Goal: Task Accomplishment & Management: Use online tool/utility

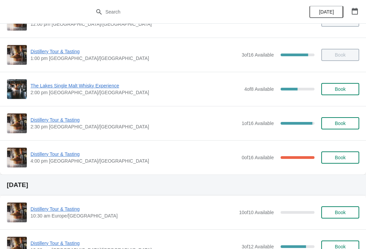
scroll to position [125, 0]
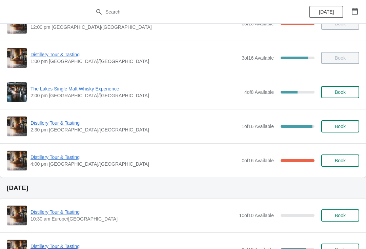
click at [54, 126] on span "Distillery Tour & Tasting" at bounding box center [135, 123] width 208 height 7
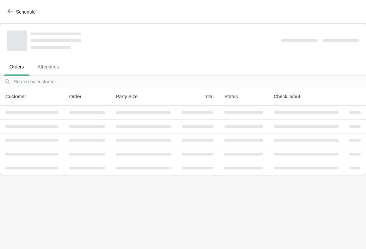
scroll to position [0, 0]
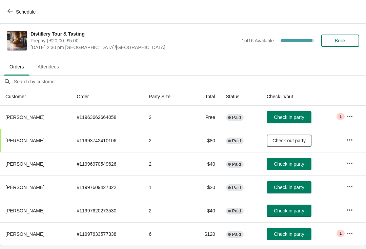
click at [297, 118] on span "Check in party" at bounding box center [289, 117] width 30 height 5
click at [298, 236] on span "Check in party" at bounding box center [289, 234] width 30 height 5
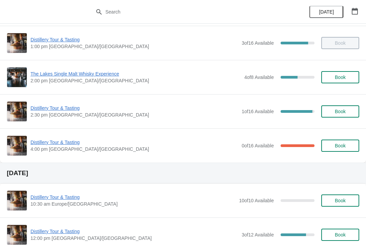
scroll to position [140, 0]
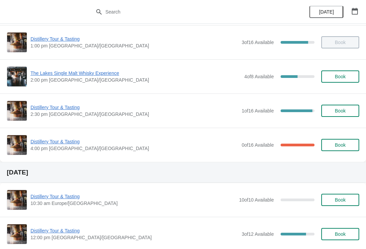
click at [45, 107] on span "Distillery Tour & Tasting" at bounding box center [135, 107] width 208 height 7
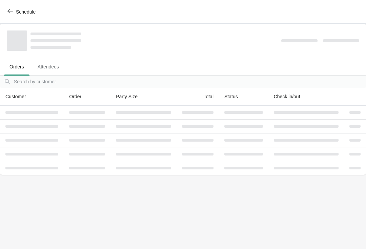
scroll to position [0, 0]
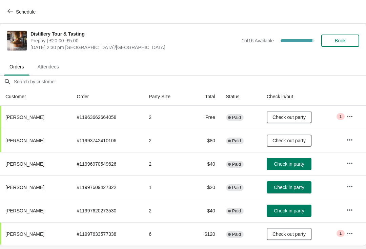
click at [286, 164] on span "Check in party" at bounding box center [289, 164] width 30 height 5
click at [294, 114] on button "Check out party" at bounding box center [289, 117] width 45 height 12
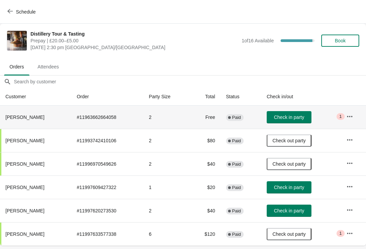
click at [292, 142] on span "Check out party" at bounding box center [289, 140] width 33 height 5
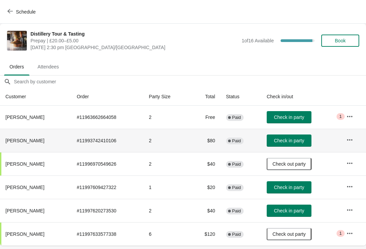
click at [288, 164] on span "Check out party" at bounding box center [289, 164] width 33 height 5
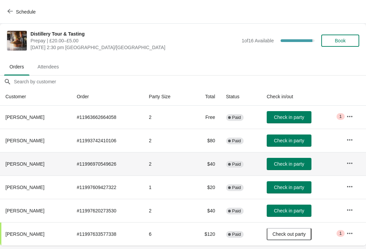
click at [296, 165] on span "Check in party" at bounding box center [289, 164] width 30 height 5
click at [294, 141] on span "Check in party" at bounding box center [289, 140] width 30 height 5
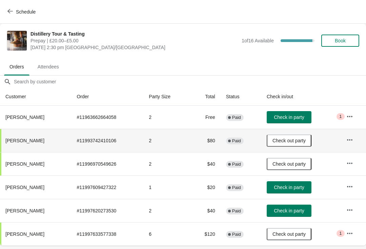
click at [295, 115] on span "Check in party" at bounding box center [289, 117] width 30 height 5
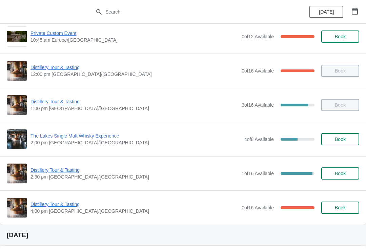
scroll to position [76, 0]
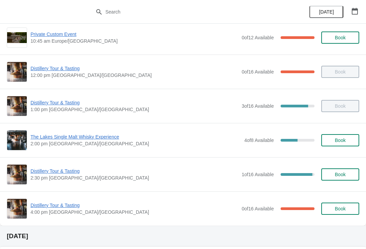
click at [70, 174] on span "Distillery Tour & Tasting" at bounding box center [135, 171] width 208 height 7
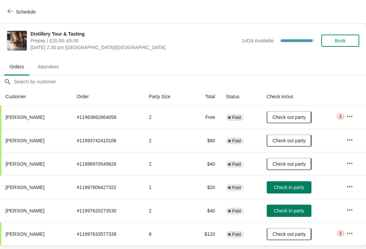
click at [295, 186] on span "Check in party" at bounding box center [289, 187] width 30 height 5
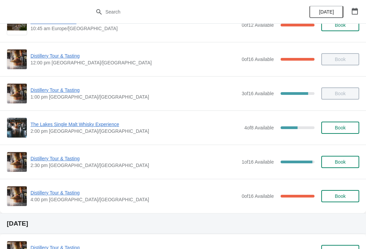
scroll to position [90, 0]
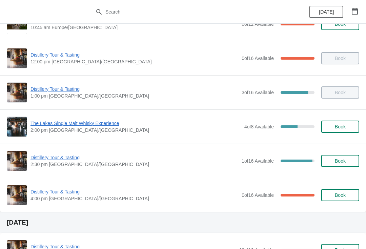
click at [63, 160] on span "Distillery Tour & Tasting" at bounding box center [135, 157] width 208 height 7
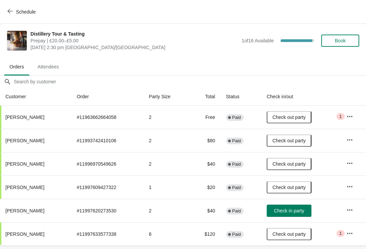
click at [298, 211] on span "Check in party" at bounding box center [289, 210] width 30 height 5
click at [48, 66] on span "Attendees" at bounding box center [48, 67] width 32 height 12
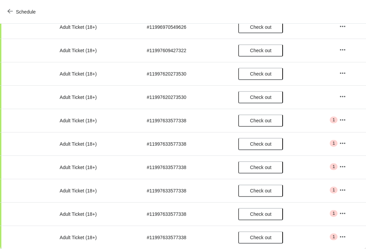
scroll to position [184, 0]
